Goal: Contribute content

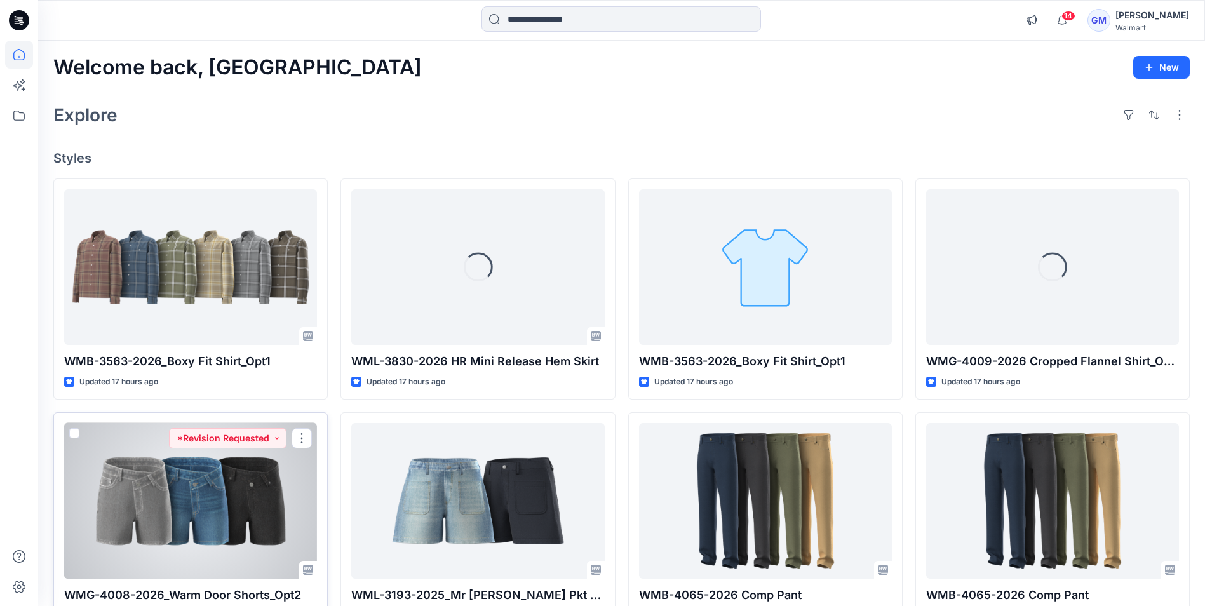
click at [190, 527] on div at bounding box center [190, 501] width 253 height 156
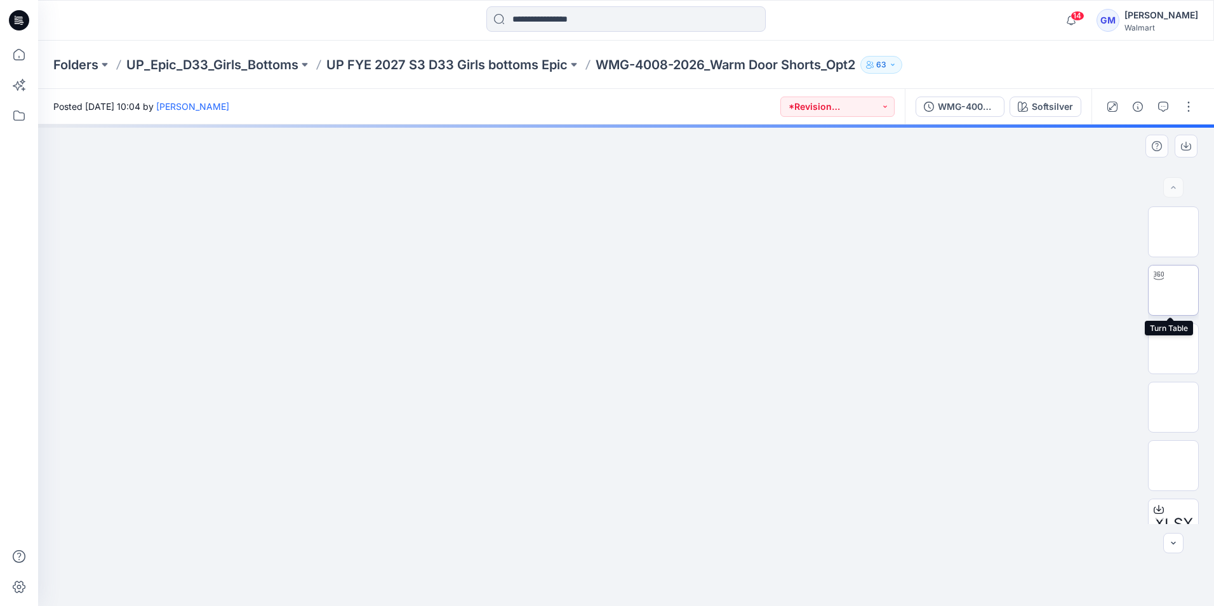
click at [1174, 290] on img at bounding box center [1174, 290] width 0 height 0
drag, startPoint x: 651, startPoint y: 347, endPoint x: 648, endPoint y: 207, distance: 140.4
drag, startPoint x: 776, startPoint y: 565, endPoint x: 830, endPoint y: 492, distance: 90.8
click at [830, 492] on div at bounding box center [626, 364] width 1176 height 481
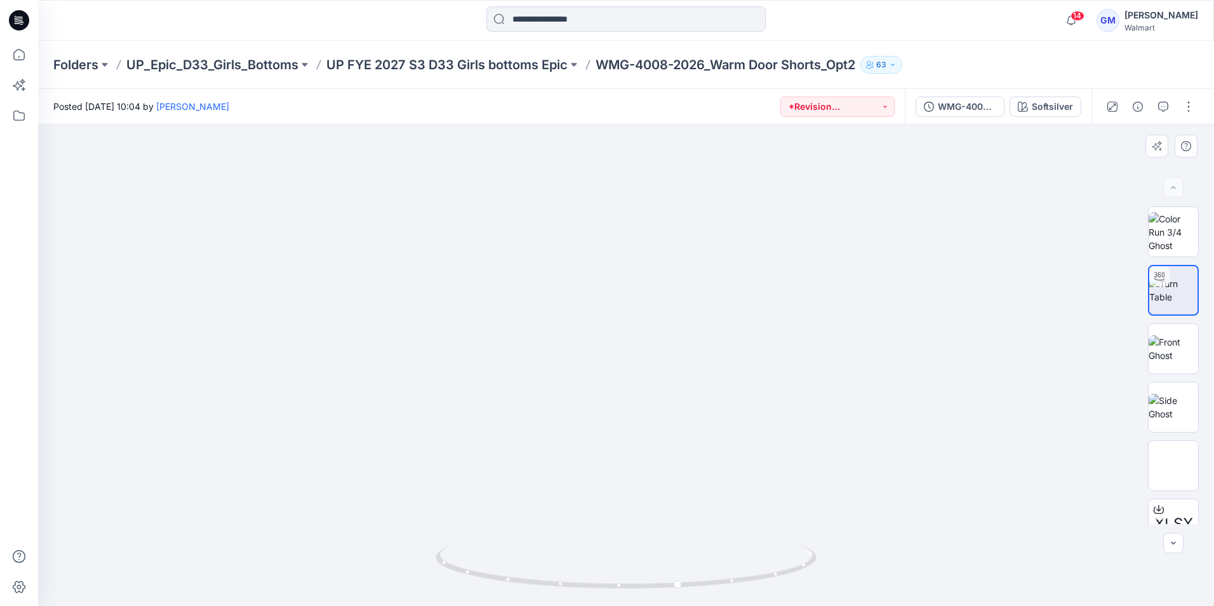
drag, startPoint x: 689, startPoint y: 186, endPoint x: 680, endPoint y: 366, distance: 180.6
click at [680, 366] on img at bounding box center [617, 18] width 2558 height 2558
drag, startPoint x: 697, startPoint y: 239, endPoint x: 639, endPoint y: 346, distance: 121.3
drag, startPoint x: 747, startPoint y: 556, endPoint x: 520, endPoint y: 540, distance: 228.0
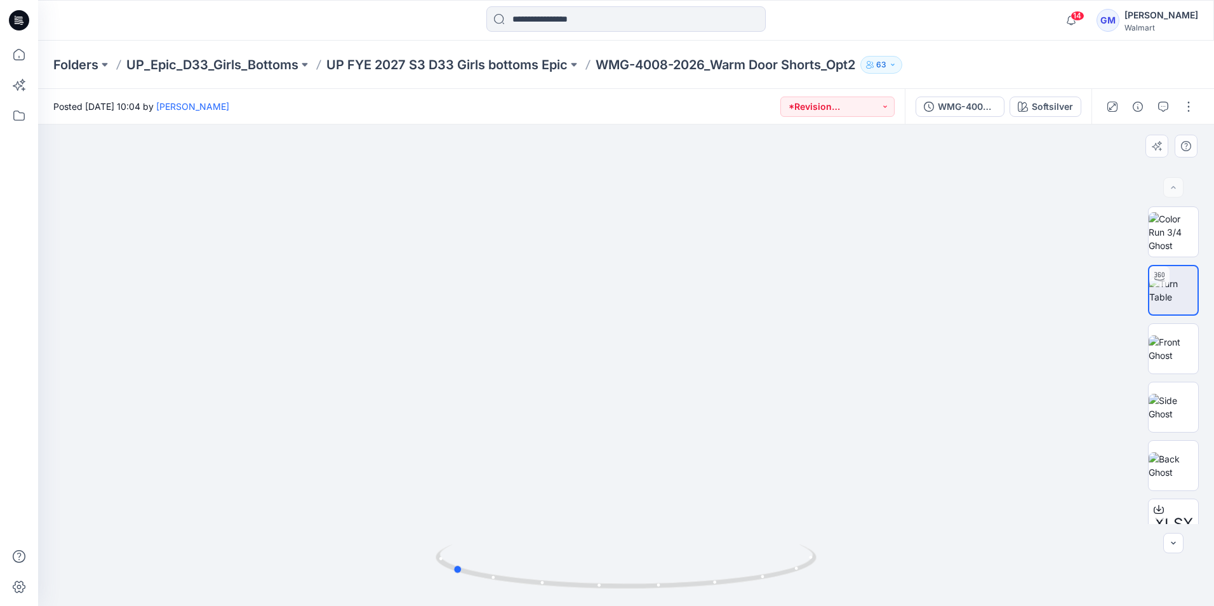
click at [520, 540] on div at bounding box center [626, 364] width 1176 height 481
drag, startPoint x: 626, startPoint y: 519, endPoint x: 643, endPoint y: 462, distance: 59.9
drag, startPoint x: 665, startPoint y: 591, endPoint x: 499, endPoint y: 539, distance: 174.5
click at [499, 539] on div at bounding box center [626, 364] width 1176 height 481
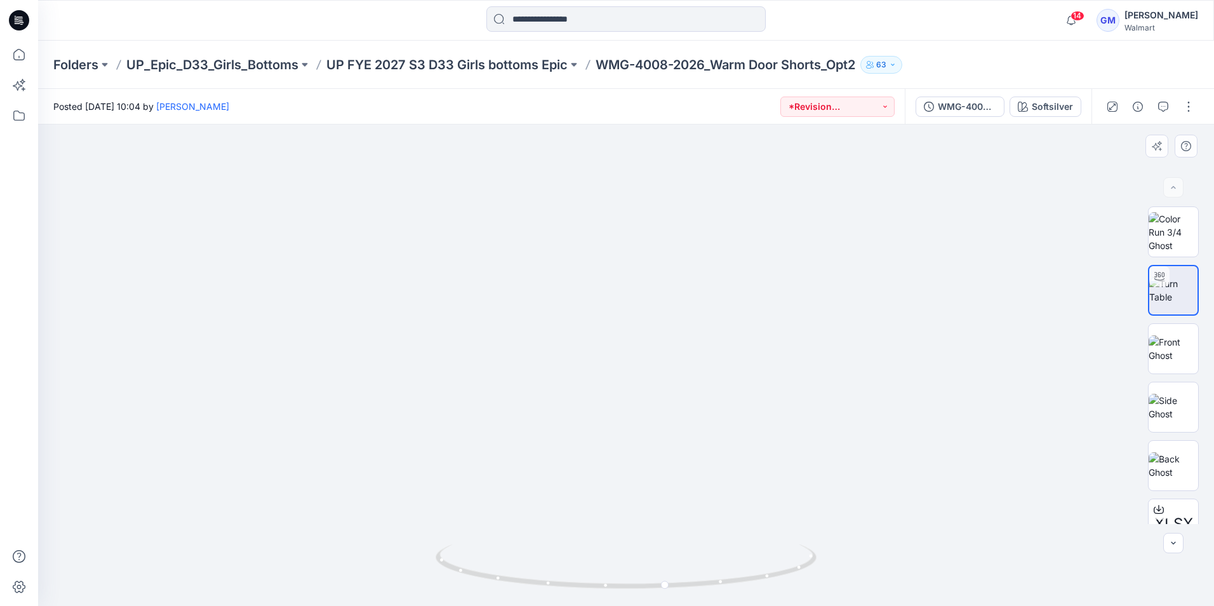
drag, startPoint x: 647, startPoint y: 484, endPoint x: 639, endPoint y: 341, distance: 143.1
click at [639, 341] on img at bounding box center [626, 343] width 525 height 525
drag, startPoint x: 737, startPoint y: 283, endPoint x: 767, endPoint y: 546, distance: 264.6
click at [763, 605] on html "14 Notifications Your style WMB-3563-2026_Boxy Fit Shirt_Opt1 has been updated …" at bounding box center [607, 303] width 1214 height 606
drag, startPoint x: 754, startPoint y: 332, endPoint x: 751, endPoint y: 596, distance: 264.2
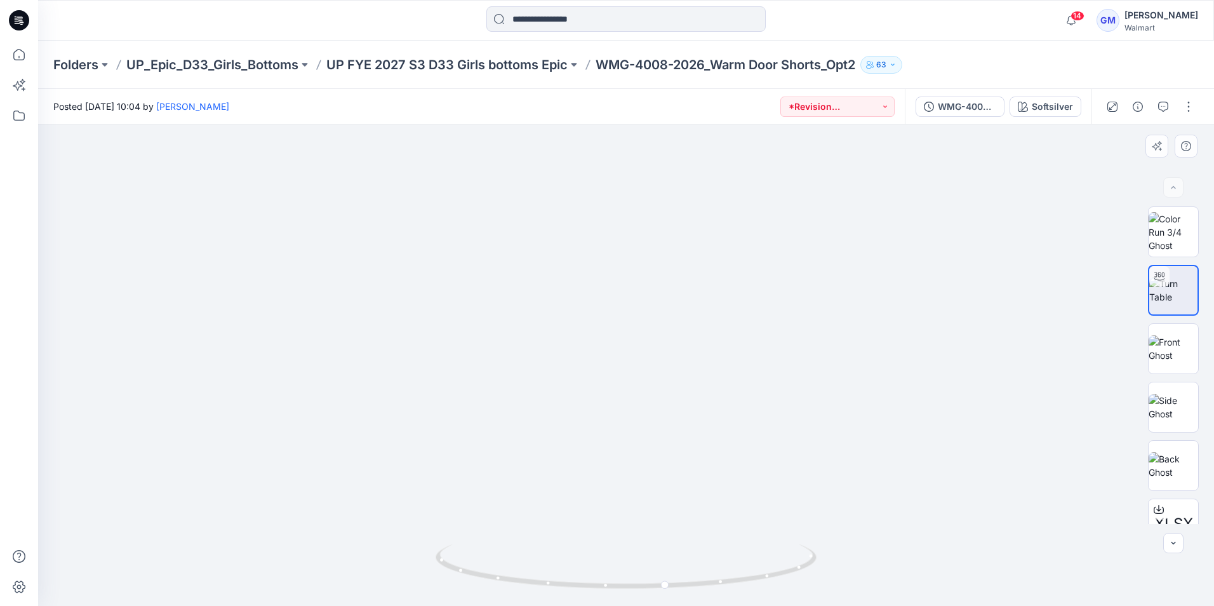
click at [744, 605] on html "14 Notifications Your style WMB-3563-2026_Boxy Fit Shirt_Opt1 has been updated …" at bounding box center [607, 303] width 1214 height 606
drag, startPoint x: 770, startPoint y: 293, endPoint x: 777, endPoint y: 620, distance: 327.1
click at [777, 605] on html "14 Notifications Your style WMB-3563-2026_Boxy Fit Shirt_Opt1 has been updated …" at bounding box center [607, 303] width 1214 height 606
drag, startPoint x: 723, startPoint y: 278, endPoint x: 904, endPoint y: 490, distance: 278.8
click at [843, 605] on html "14 Notifications Your style WMB-3563-2026_Boxy Fit Shirt_Opt1 has been updated …" at bounding box center [607, 303] width 1214 height 606
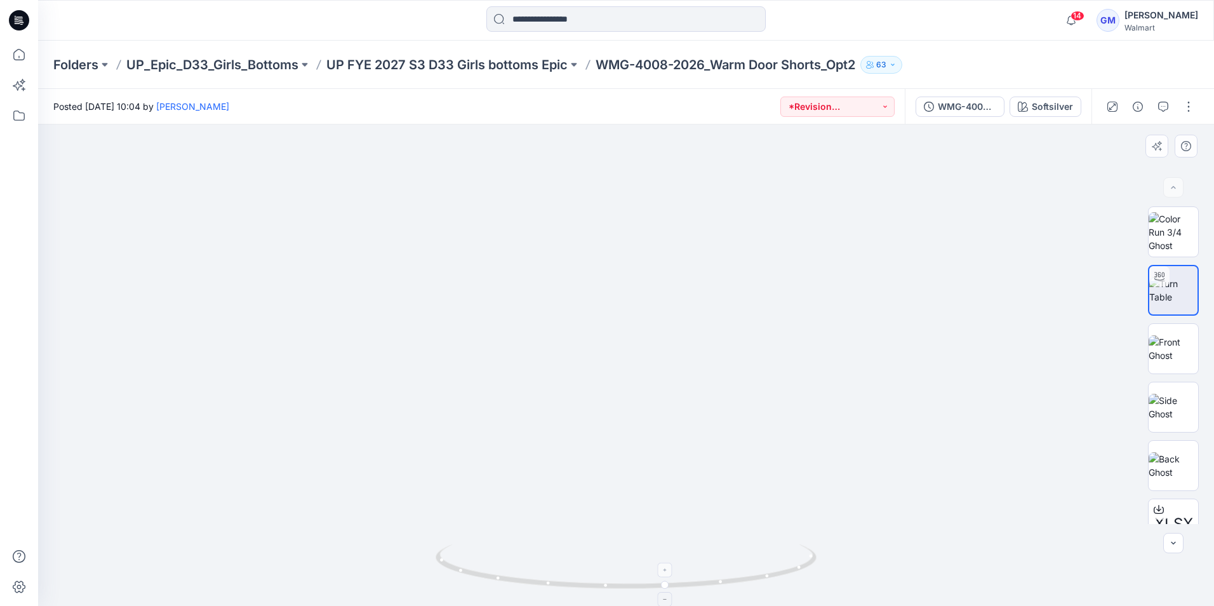
drag, startPoint x: 719, startPoint y: 334, endPoint x: 783, endPoint y: 569, distance: 243.6
click at [670, 605] on html "14 Notifications Your style WMB-3563-2026_Boxy Fit Shirt_Opt1 has been updated …" at bounding box center [607, 303] width 1214 height 606
drag, startPoint x: 664, startPoint y: 320, endPoint x: 655, endPoint y: 518, distance: 197.7
click at [530, 566] on div at bounding box center [626, 364] width 1176 height 481
drag, startPoint x: 866, startPoint y: 267, endPoint x: 564, endPoint y: 539, distance: 406.9
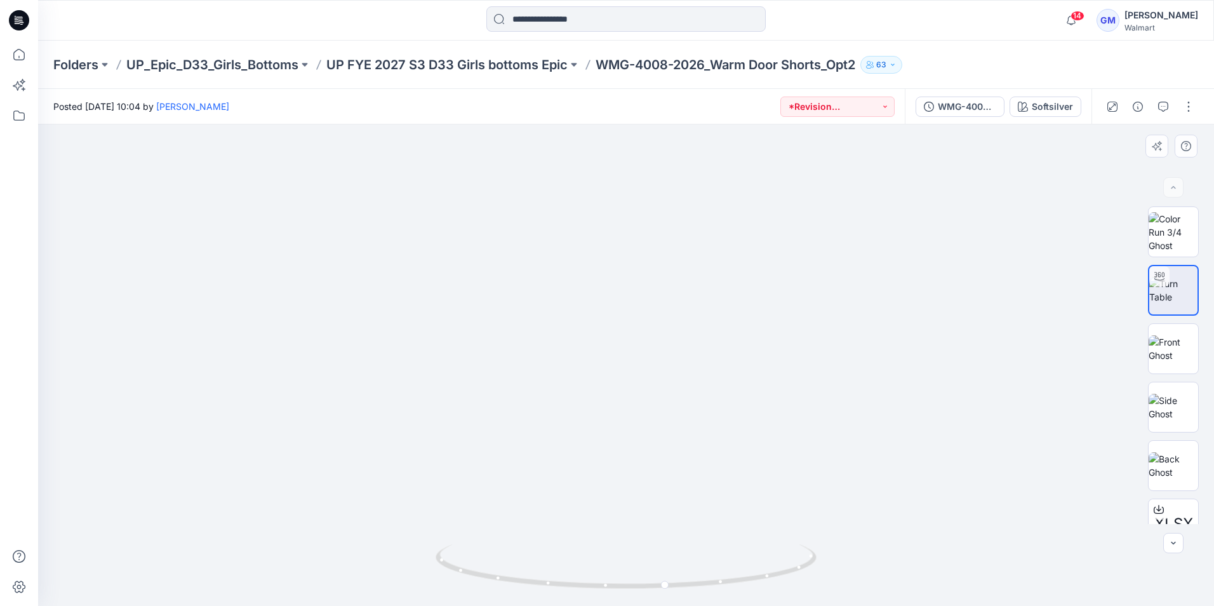
click at [504, 557] on div at bounding box center [626, 364] width 1176 height 481
drag, startPoint x: 833, startPoint y: 262, endPoint x: 376, endPoint y: 411, distance: 480.4
click at [1057, 102] on div "Softsilver" at bounding box center [1052, 107] width 41 height 14
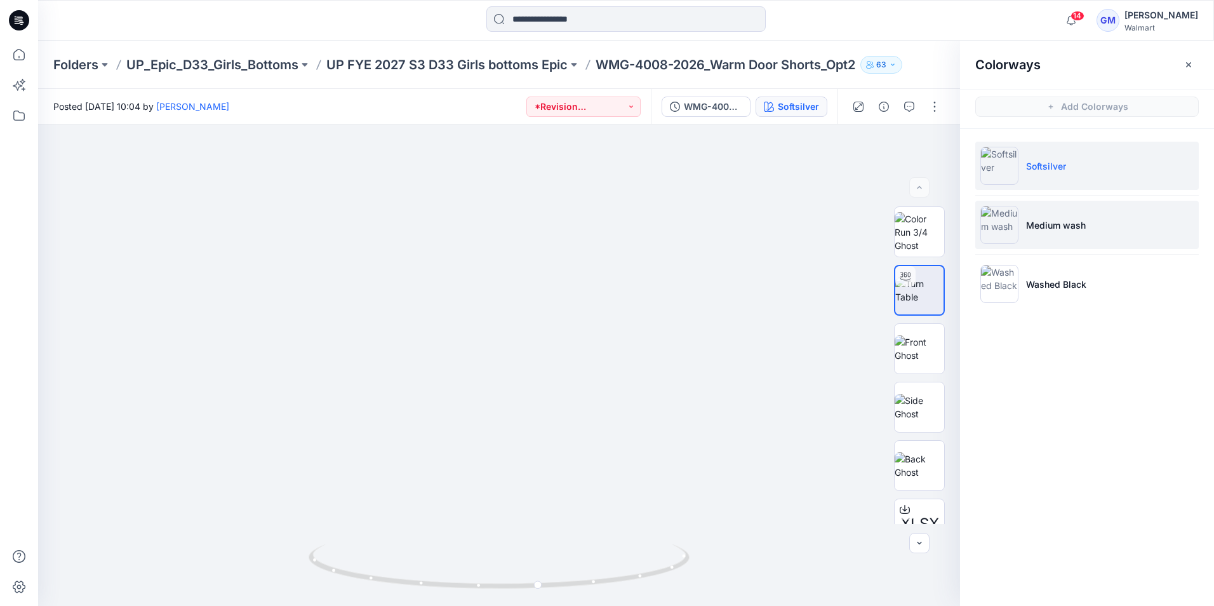
click at [1043, 219] on p "Medium wash" at bounding box center [1056, 224] width 60 height 13
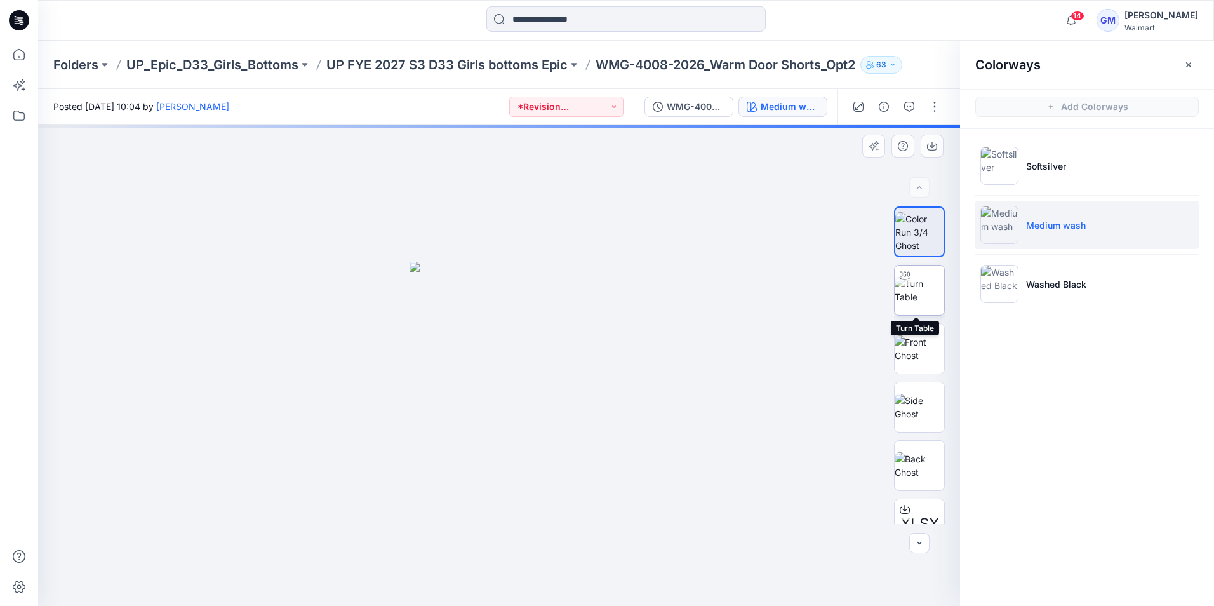
click at [910, 278] on div at bounding box center [905, 275] width 20 height 20
drag, startPoint x: 542, startPoint y: 411, endPoint x: 528, endPoint y: 87, distance: 324.2
click at [528, 87] on div "Folders UP_Epic_D33_Girls_Bottoms UP FYE 2027 S3 D33 Girls bottoms Epic WMG-400…" at bounding box center [626, 323] width 1176 height 565
drag, startPoint x: 566, startPoint y: 255, endPoint x: 530, endPoint y: 326, distance: 79.5
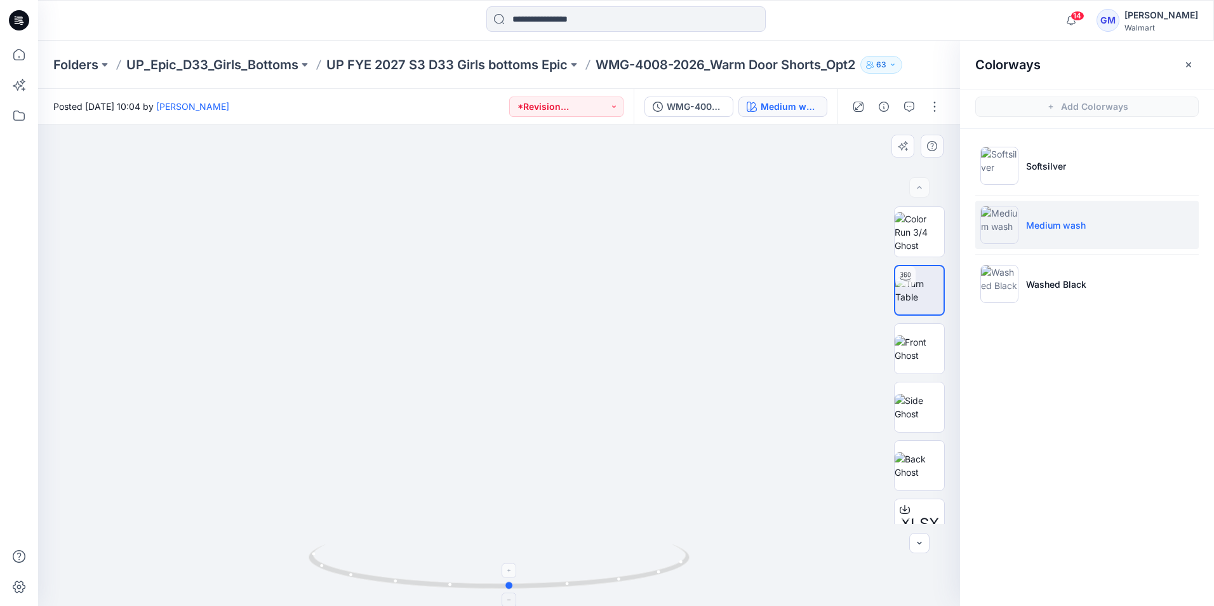
drag, startPoint x: 625, startPoint y: 587, endPoint x: 638, endPoint y: 563, distance: 27.0
click at [638, 563] on icon at bounding box center [501, 568] width 384 height 48
drag, startPoint x: 649, startPoint y: 577, endPoint x: 648, endPoint y: 562, distance: 15.3
click at [648, 562] on icon at bounding box center [501, 568] width 384 height 48
click at [1072, 279] on p "Washed Black" at bounding box center [1056, 284] width 60 height 13
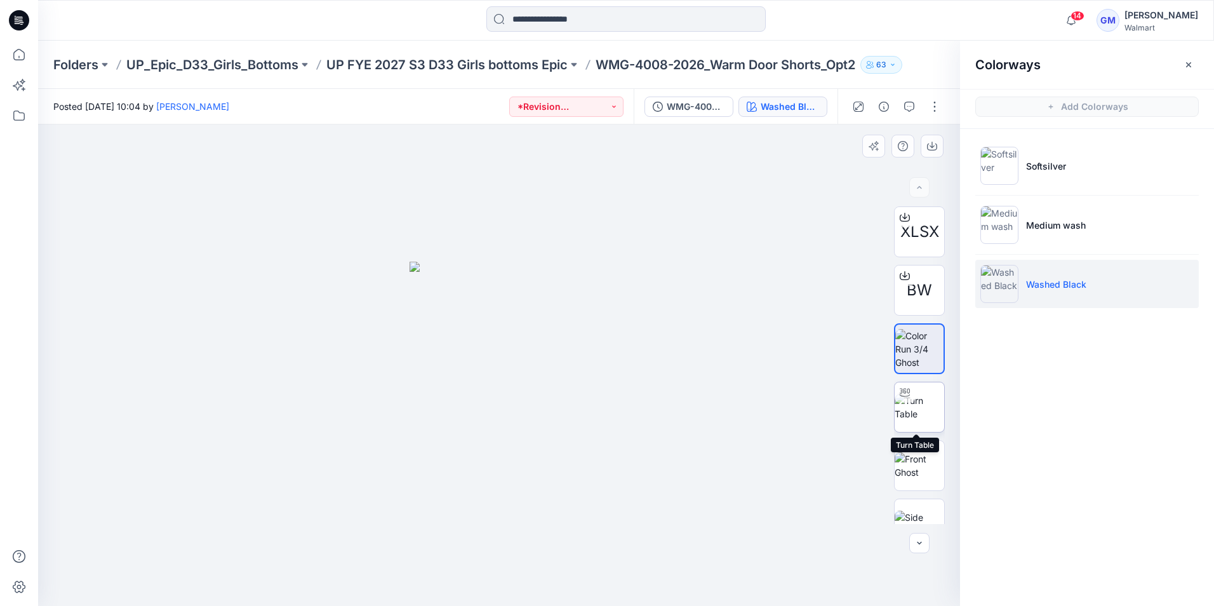
click at [938, 394] on img at bounding box center [920, 407] width 50 height 27
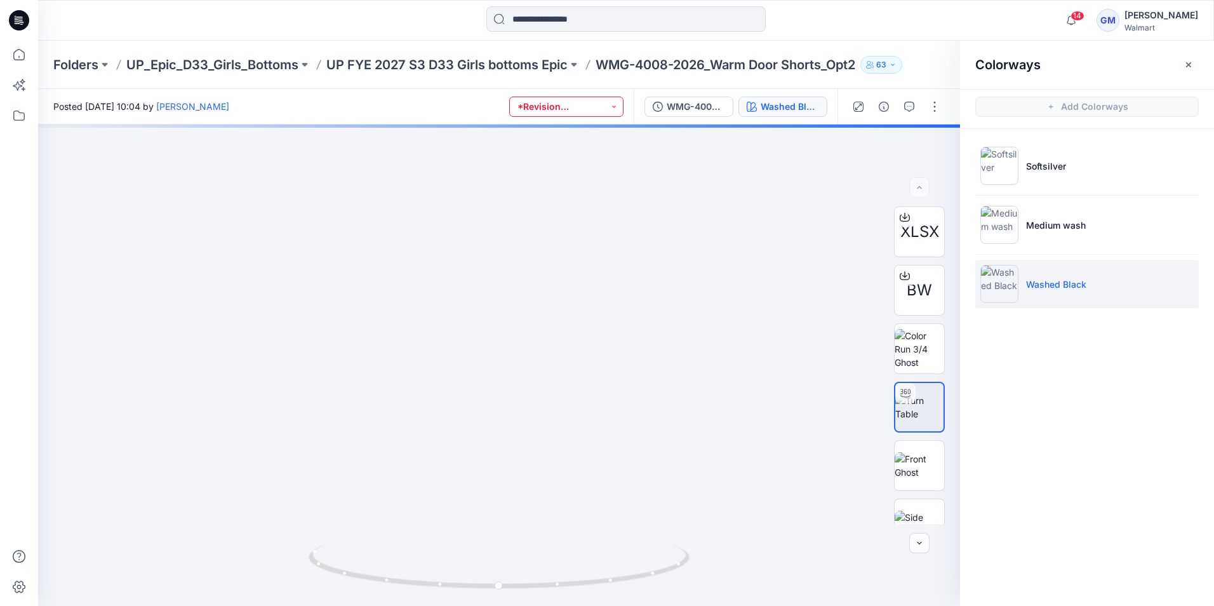
drag, startPoint x: 553, startPoint y: 448, endPoint x: 553, endPoint y: 98, distance: 349.9
click at [553, 97] on div "Posted [DATE] 10:04 by [PERSON_NAME] *Revision Requested WMG-4008-2026_Rev1_War…" at bounding box center [626, 347] width 1176 height 517
click at [20, 90] on icon at bounding box center [19, 85] width 28 height 28
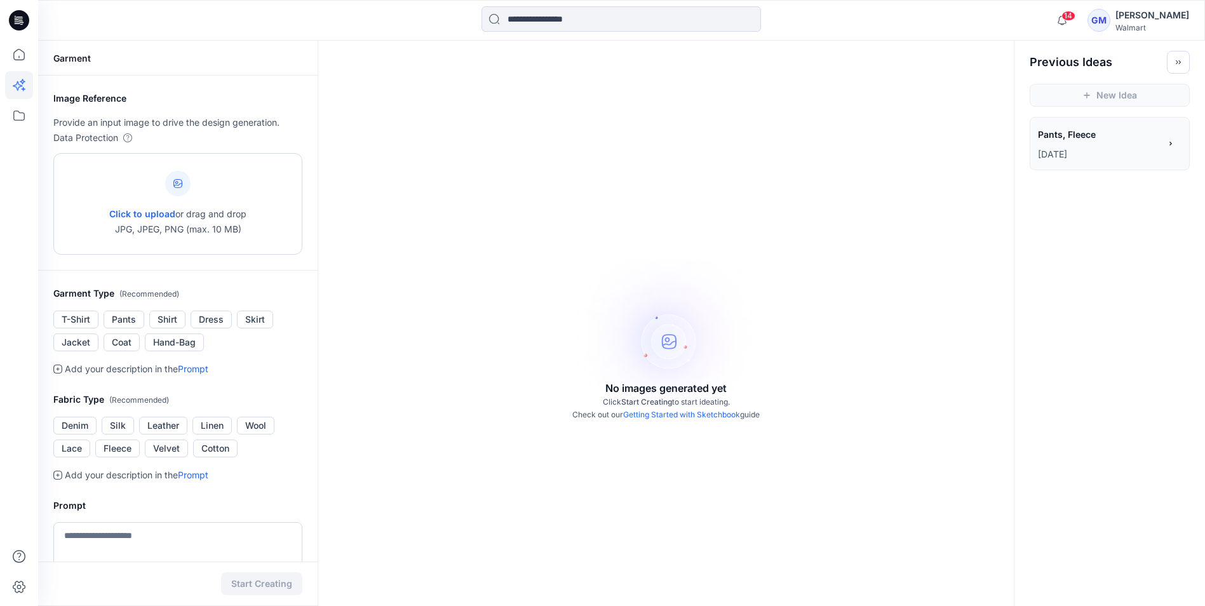
click at [174, 178] on div at bounding box center [177, 183] width 25 height 25
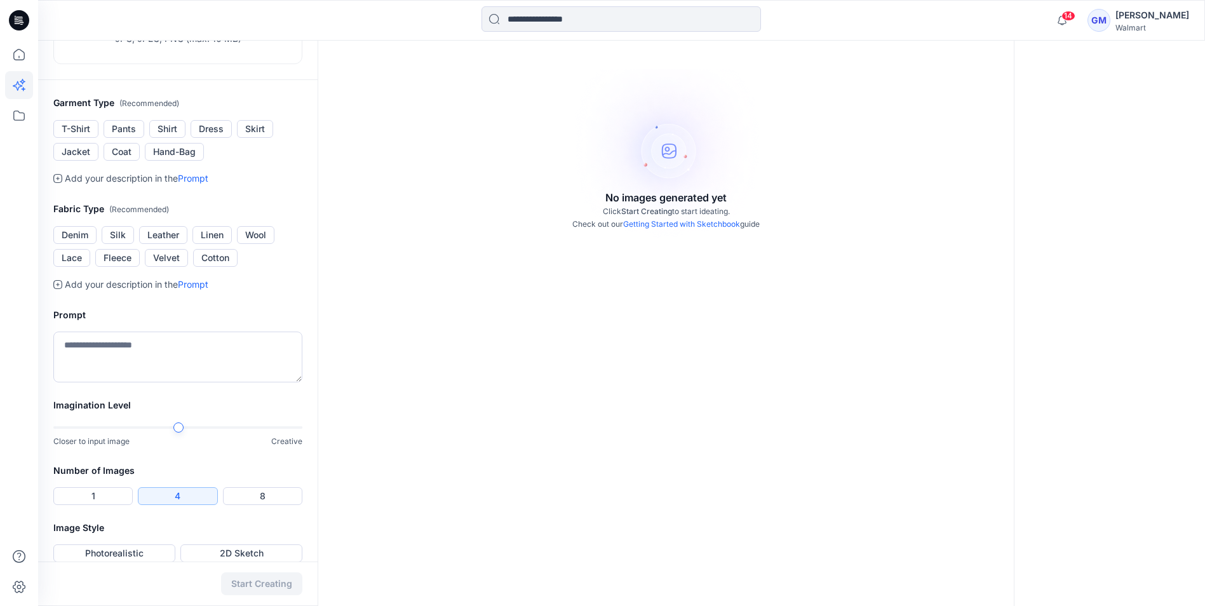
scroll to position [206, 0]
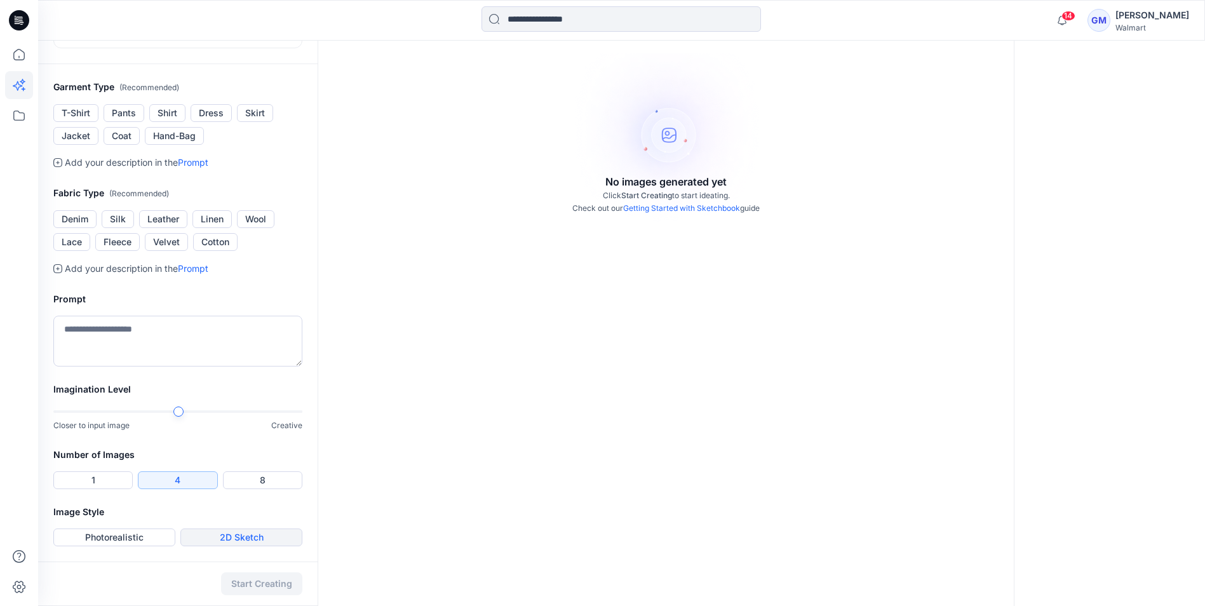
click at [244, 537] on button "2D Sketch" at bounding box center [241, 537] width 122 height 18
click at [126, 535] on button "Photorealistic" at bounding box center [114, 537] width 122 height 18
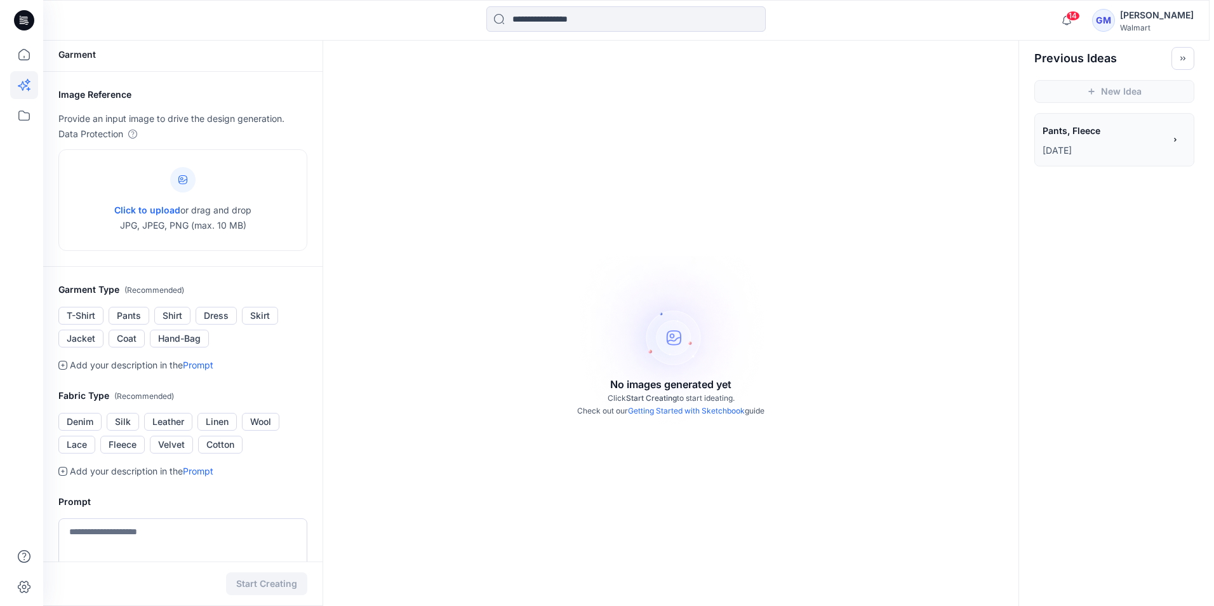
scroll to position [0, 0]
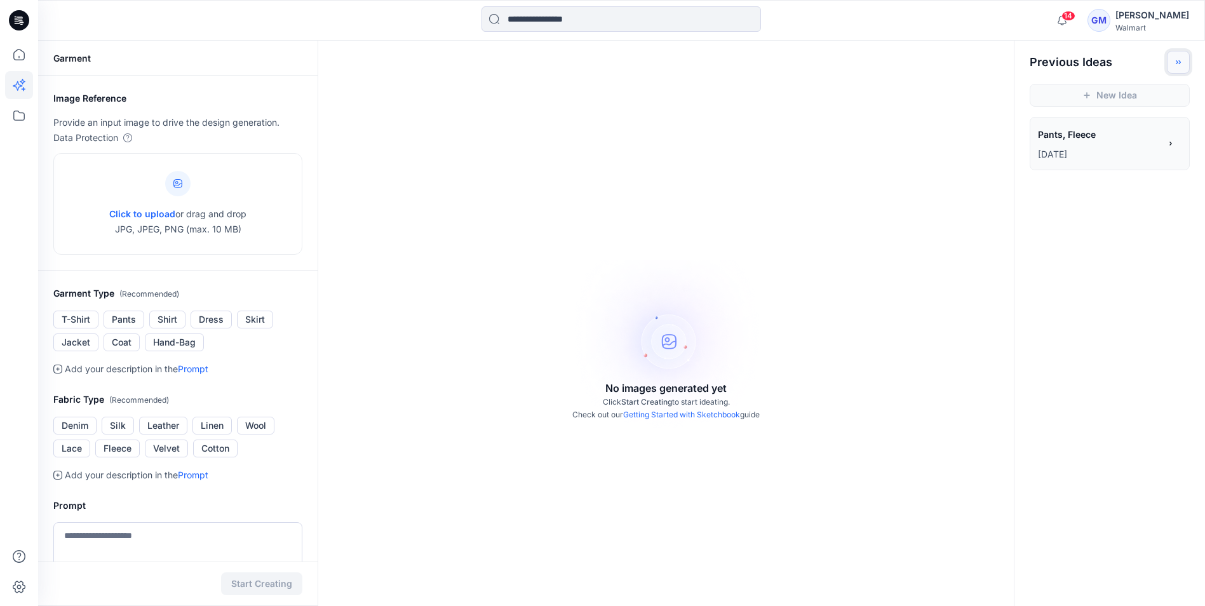
click at [1185, 63] on button "Toggle idea bar" at bounding box center [1178, 62] width 23 height 23
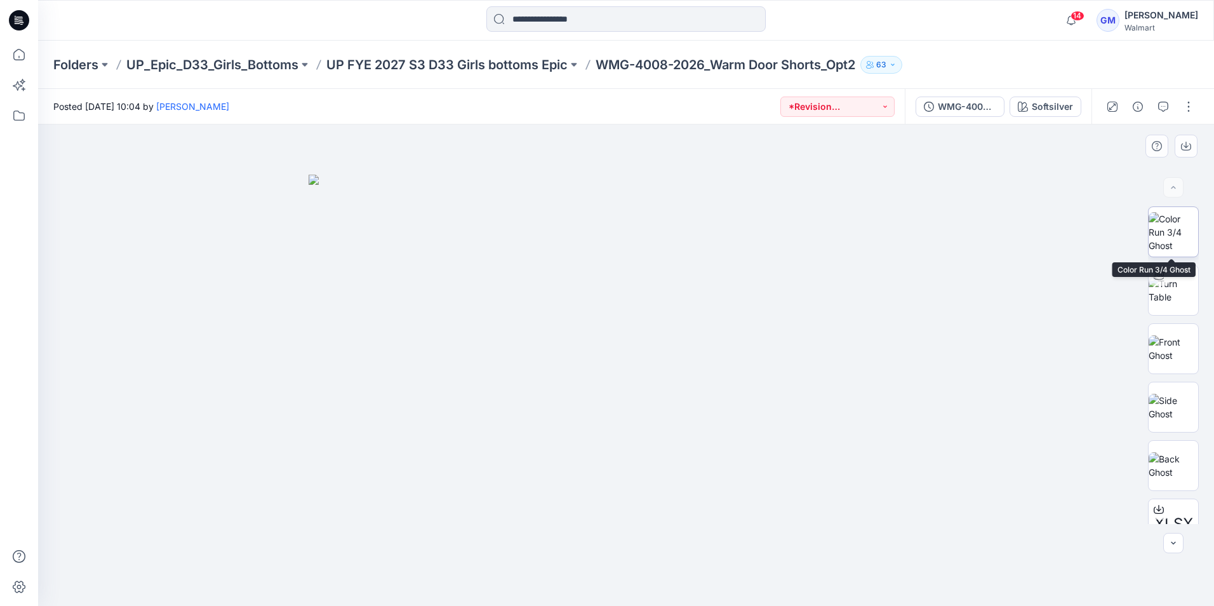
click at [1185, 218] on img at bounding box center [1174, 232] width 50 height 40
click at [1170, 335] on img at bounding box center [1174, 348] width 50 height 27
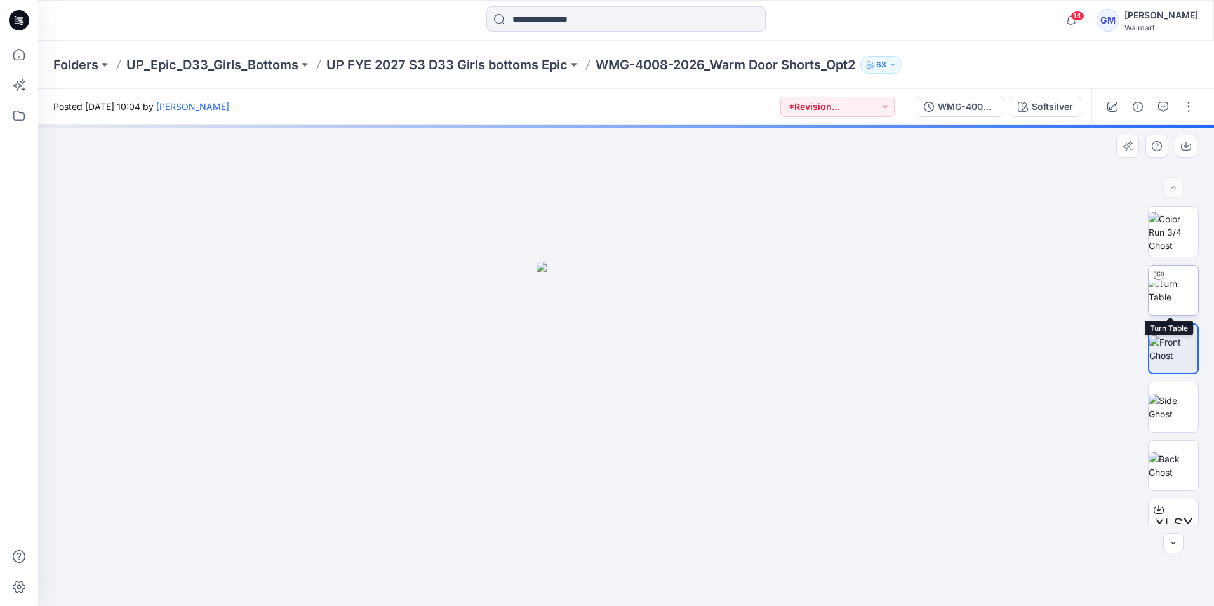
click at [1165, 298] on img at bounding box center [1174, 290] width 50 height 27
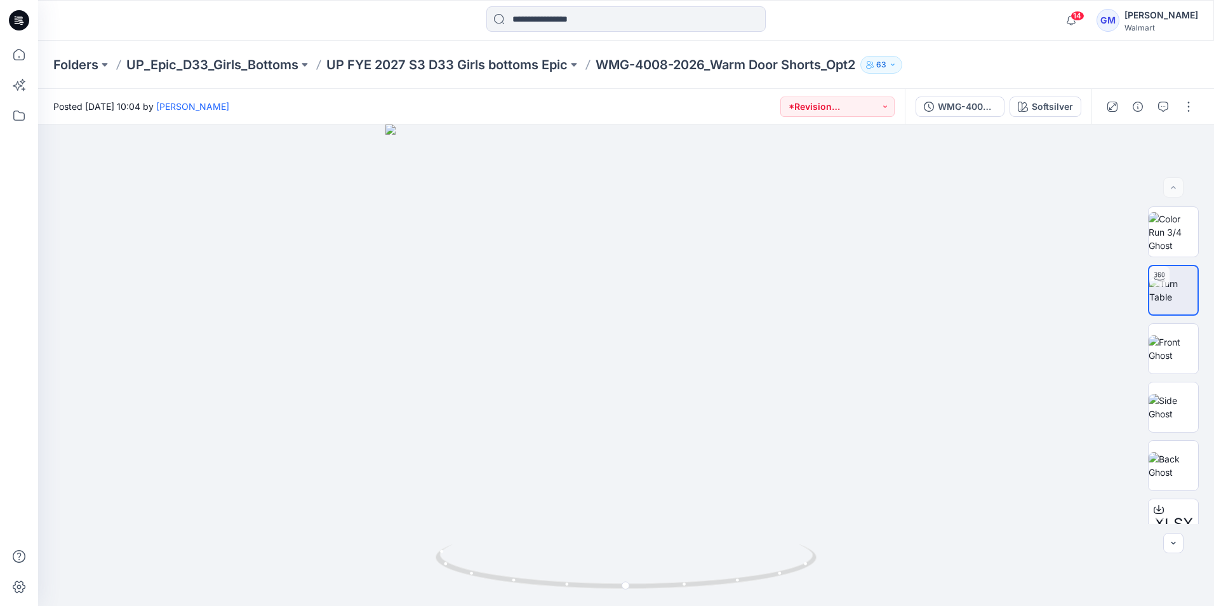
click at [866, 119] on div "Posted [DATE] 10:04 by [PERSON_NAME] *Revision Requested" at bounding box center [471, 106] width 867 height 35
click at [864, 114] on button "*Revision Requested" at bounding box center [838, 107] width 114 height 20
click at [841, 370] on div at bounding box center [626, 364] width 1176 height 481
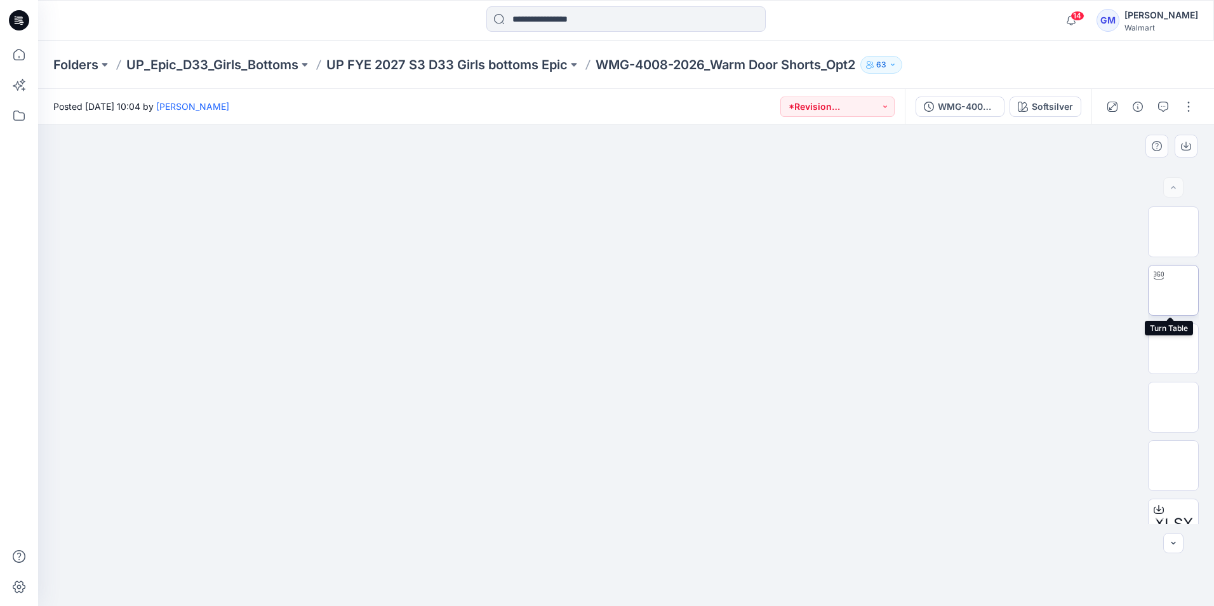
click at [1174, 290] on img at bounding box center [1174, 290] width 0 height 0
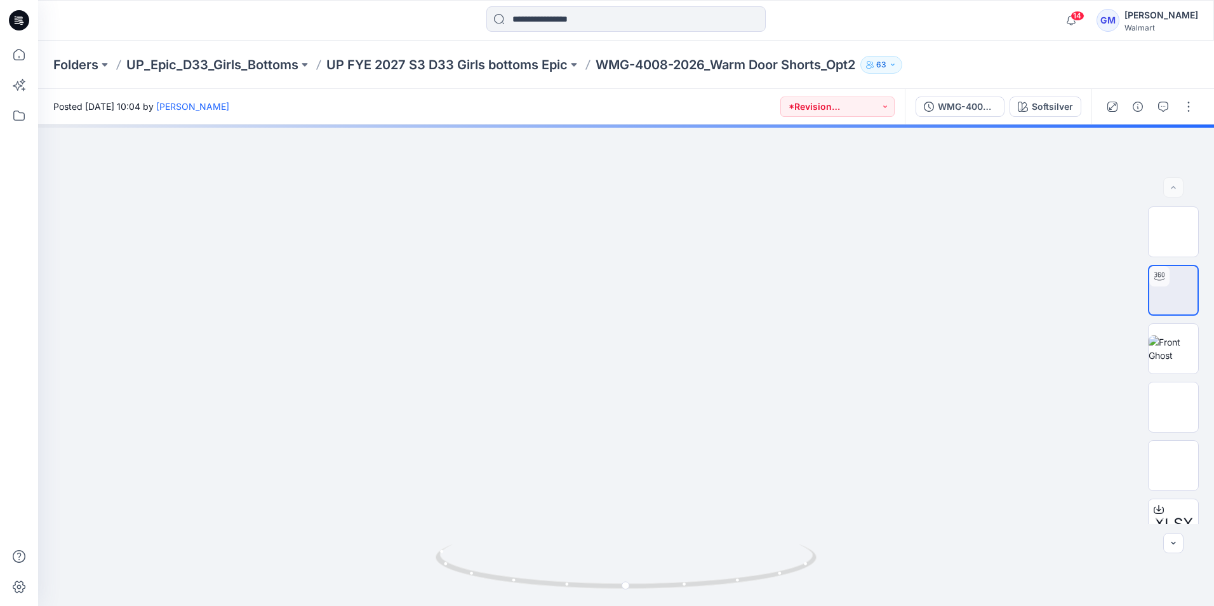
drag, startPoint x: 623, startPoint y: 453, endPoint x: 580, endPoint y: 104, distance: 351.9
click at [580, 104] on div "Posted Thursday, October 02, 2025 10:04 by Gayan Mahawithanalage *Revision Requ…" at bounding box center [626, 347] width 1176 height 517
